Goal: Understand process/instructions: Learn how to perform a task or action

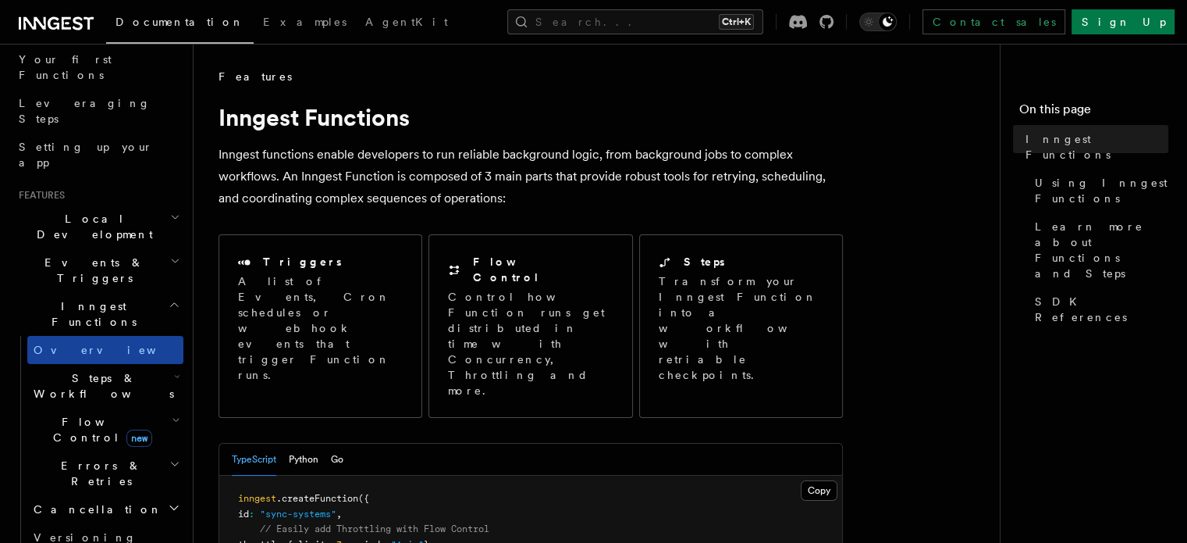
scroll to position [338, 0]
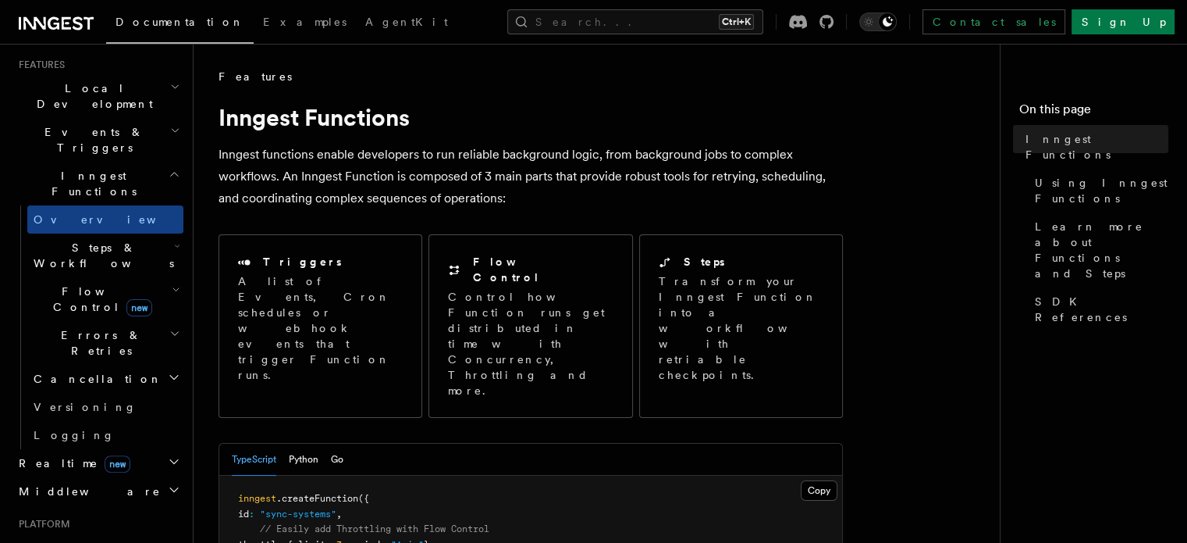
click at [47, 539] on span "Deployment" at bounding box center [57, 547] width 91 height 16
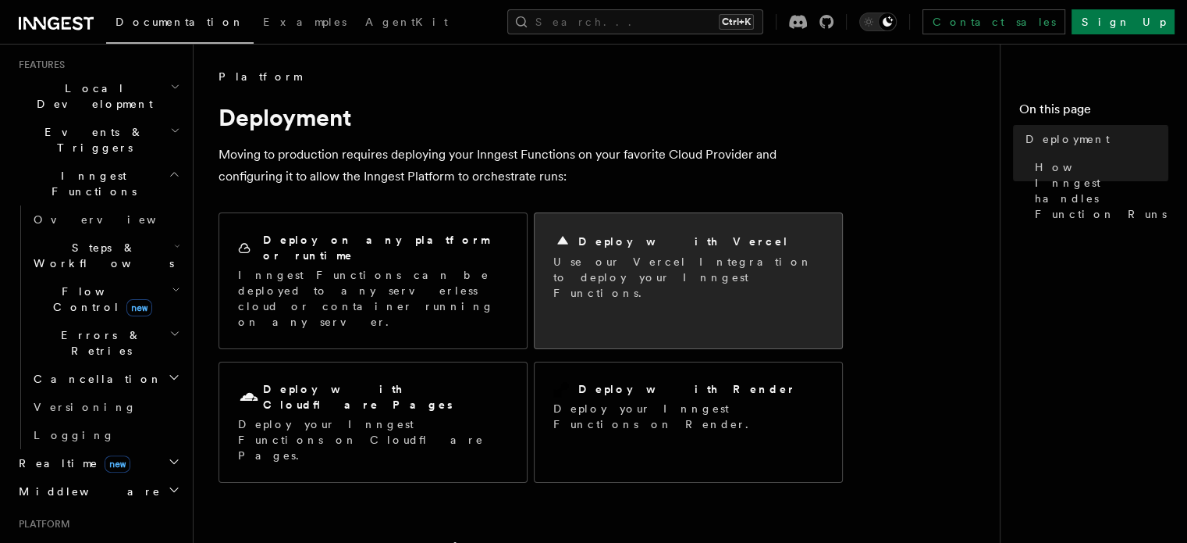
click at [758, 286] on div "Deploy with Vercel Use our Vercel Integration to deploy your Inngest Functions." at bounding box center [689, 266] width 308 height 106
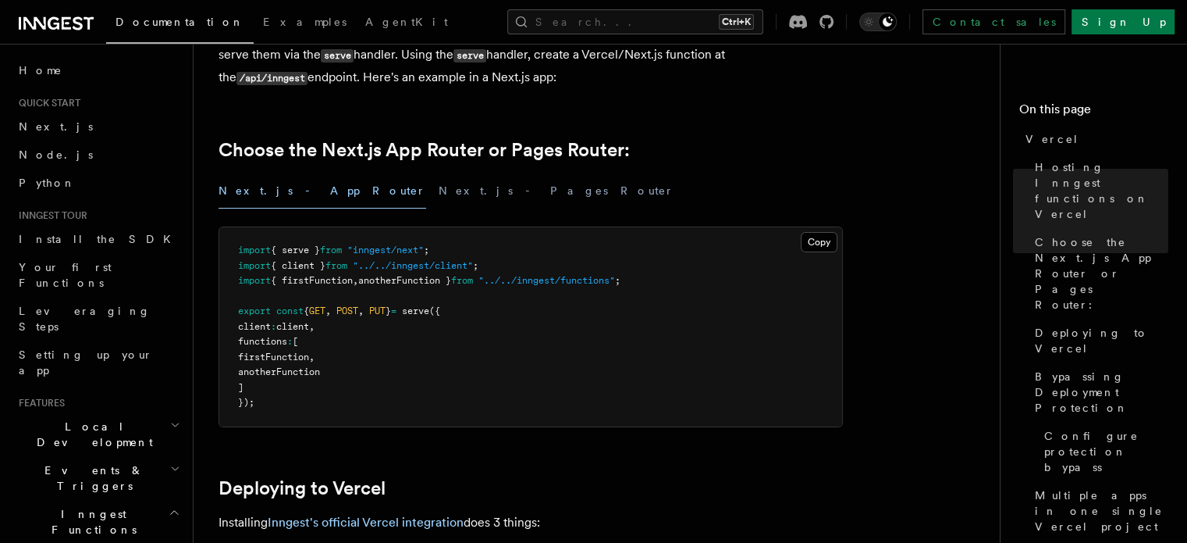
scroll to position [416, 0]
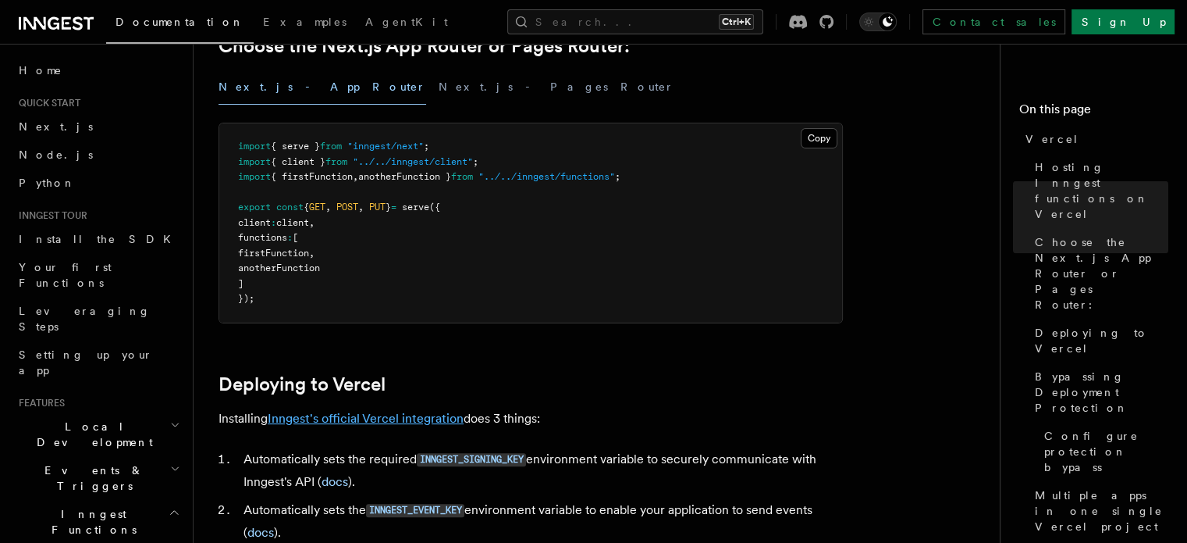
click at [376, 418] on link "Inngest's official Vercel integration" at bounding box center [366, 418] width 196 height 15
